Goal: Information Seeking & Learning: Learn about a topic

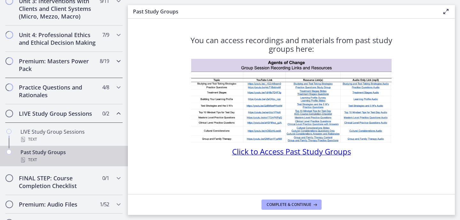
scroll to position [230, 0]
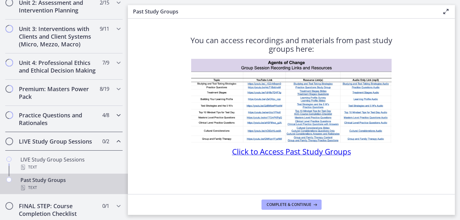
click at [70, 115] on h2 "Practice Questions and Rationales" at bounding box center [58, 118] width 78 height 15
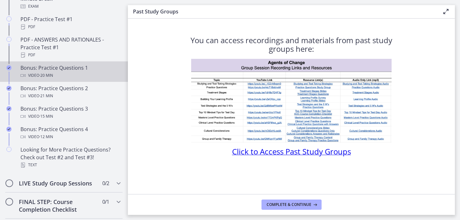
scroll to position [382, 0]
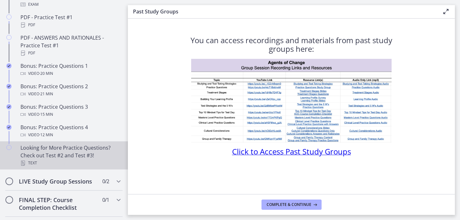
click at [62, 159] on div "Text" at bounding box center [70, 163] width 100 height 8
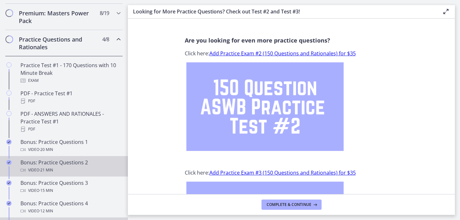
scroll to position [303, 0]
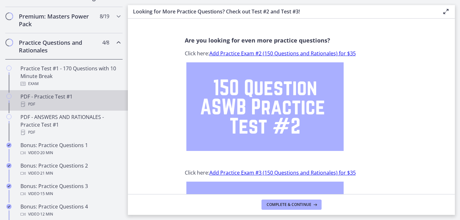
click at [75, 105] on div "PDF" at bounding box center [70, 104] width 100 height 8
